Goal: Information Seeking & Learning: Check status

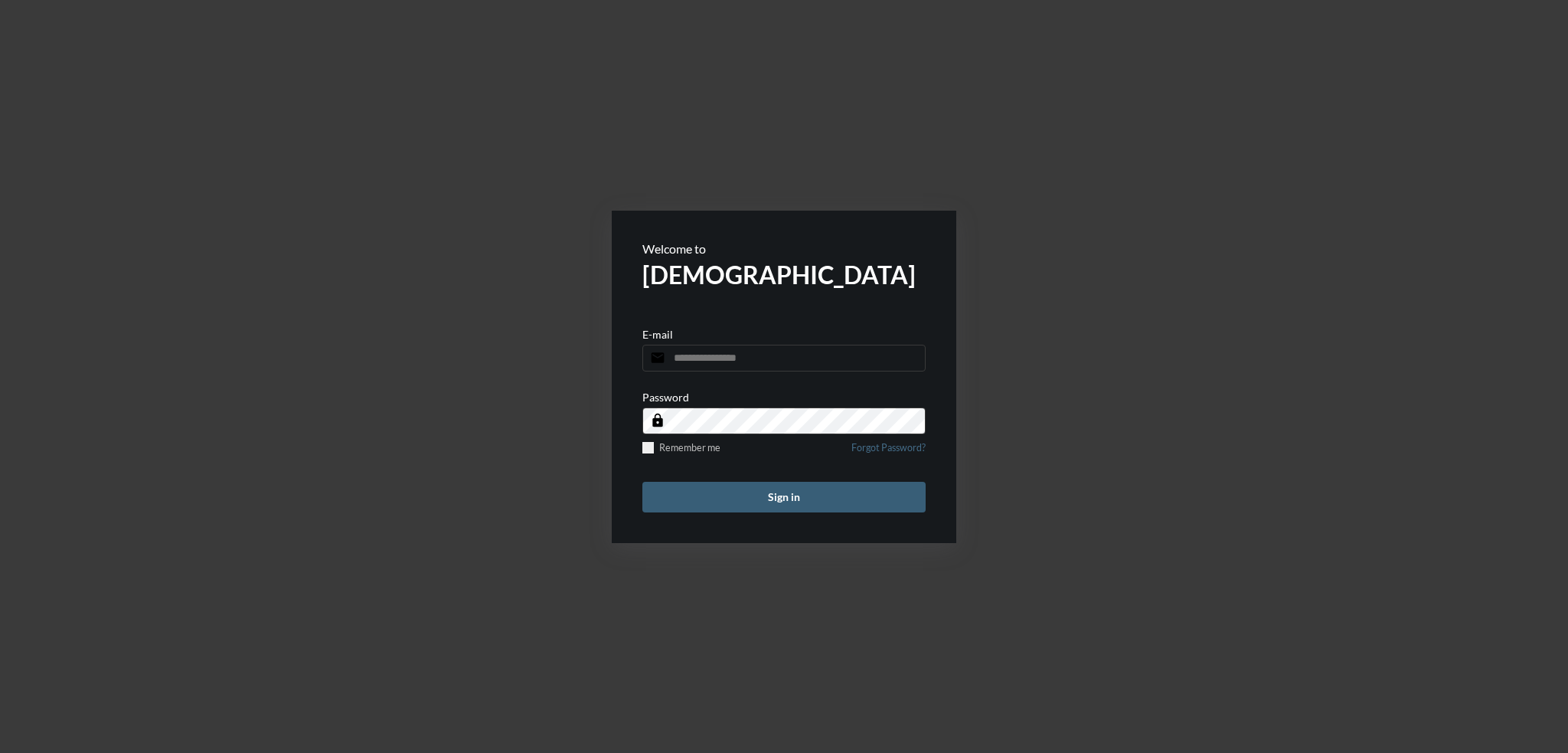
click at [736, 359] on input "email" at bounding box center [784, 358] width 283 height 27
type input "**********"
click at [770, 494] on button "Sign in" at bounding box center [784, 496] width 283 height 31
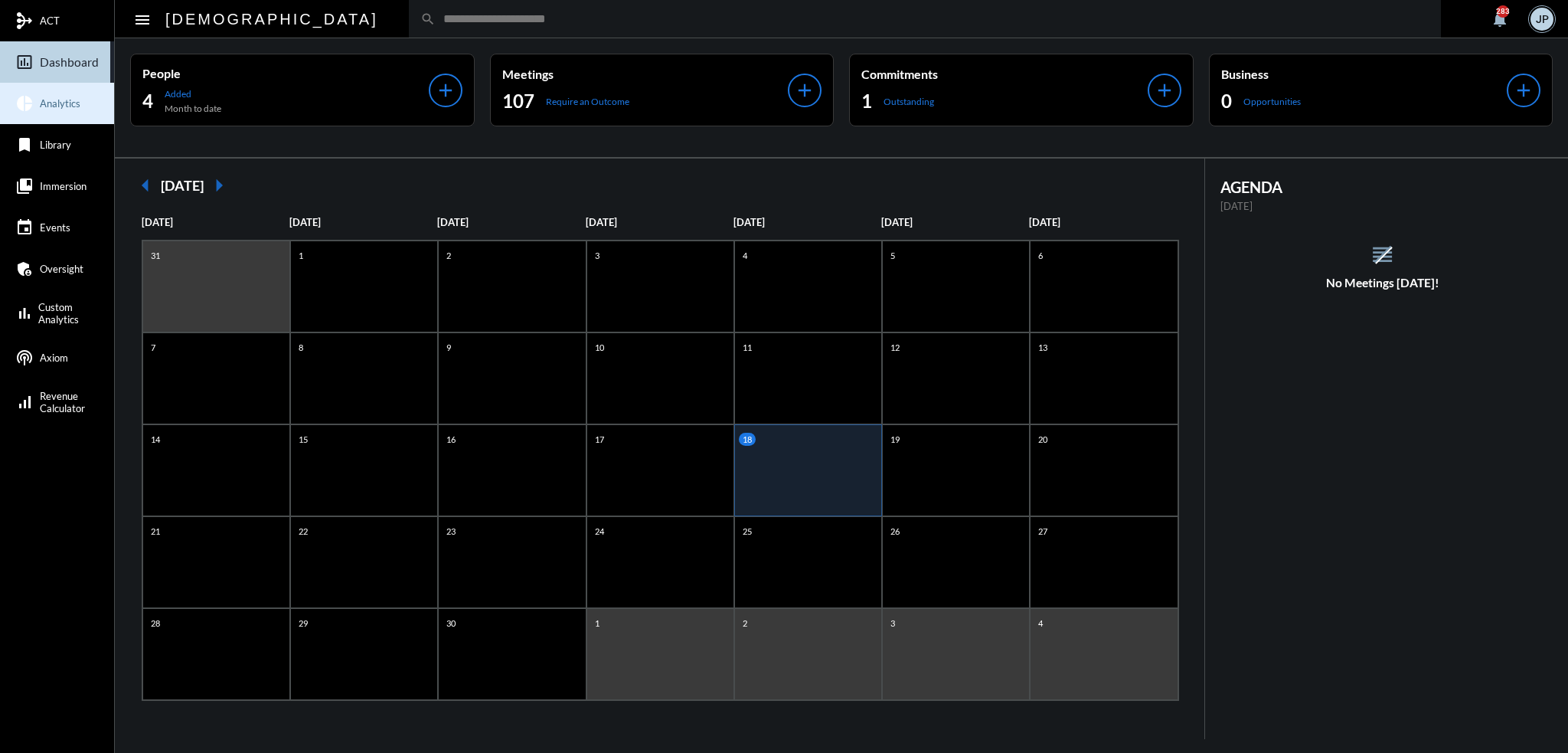
click at [48, 102] on span "Analytics" at bounding box center [60, 103] width 41 height 12
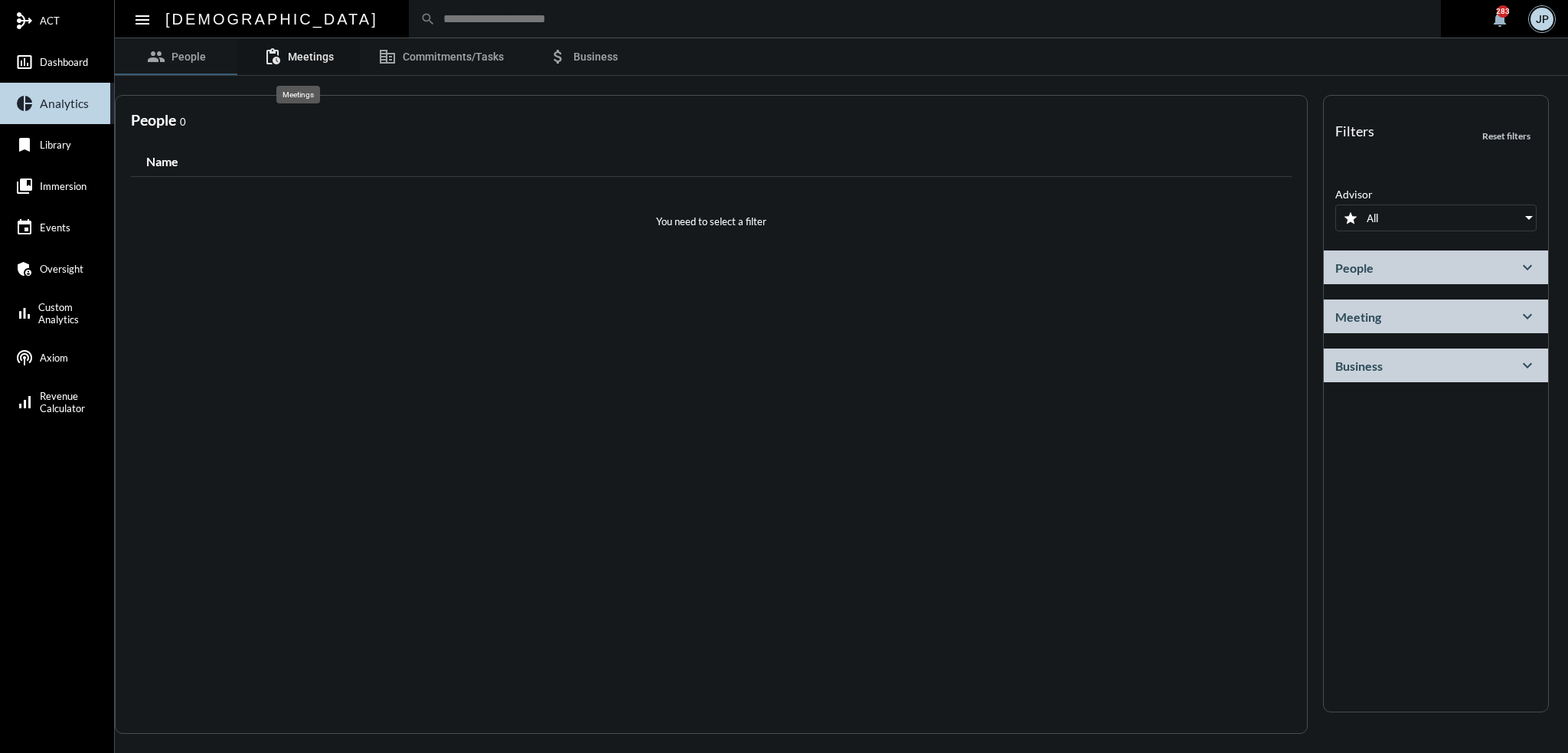
click at [310, 55] on span "Meetings" at bounding box center [310, 56] width 46 height 12
select select
